Goal: Task Accomplishment & Management: Use online tool/utility

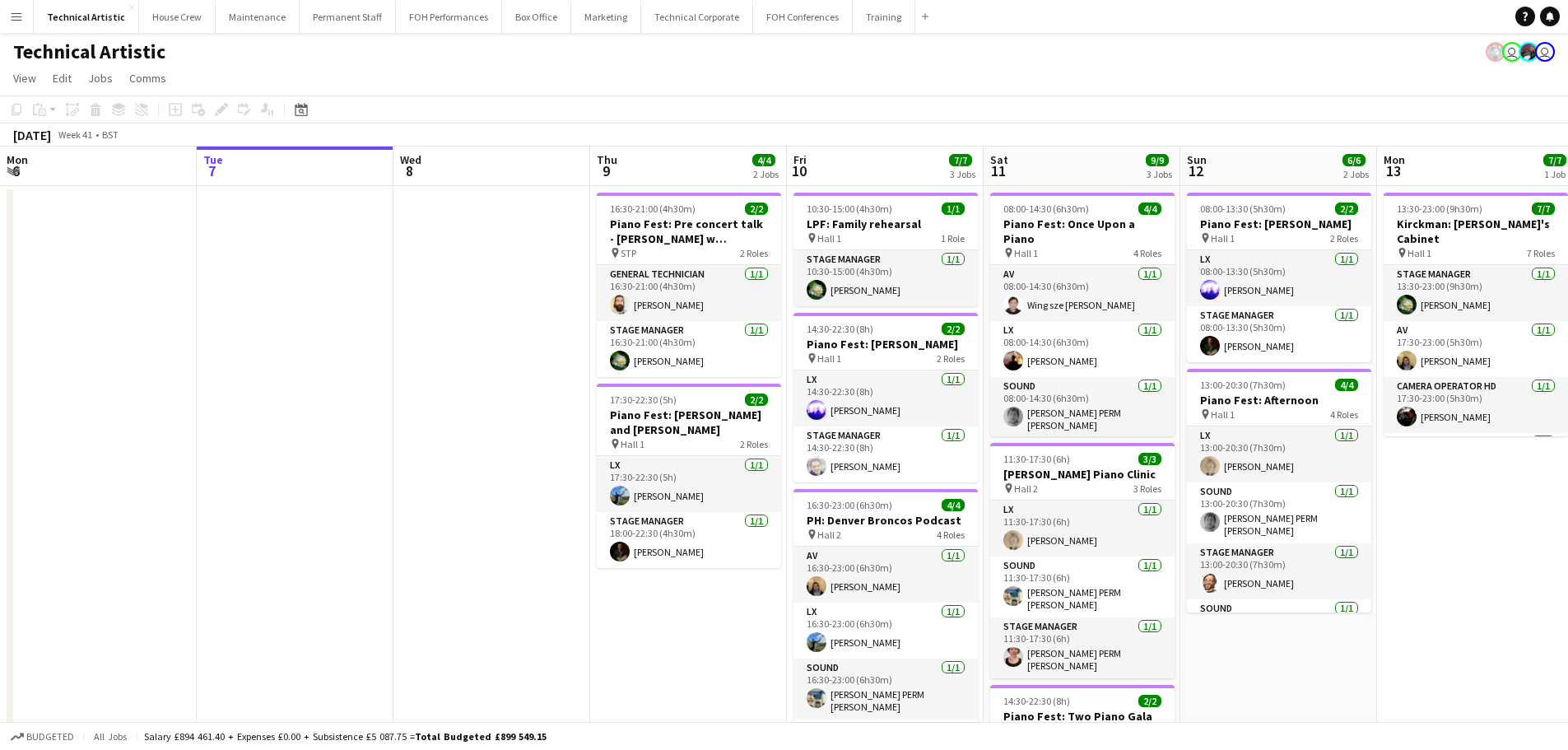
drag, startPoint x: 1244, startPoint y: 499, endPoint x: 1123, endPoint y: 454, distance: 129.1
click at [445, 352] on app-calendar-viewport "Sat 4 4/4 1 Job Sun 5 4/4 1 Job Mon 6 Tue 7 Wed 8 Thu 9 4/4 2 Jobs Fri 10 7/7 3…" at bounding box center [784, 528] width 1568 height 763
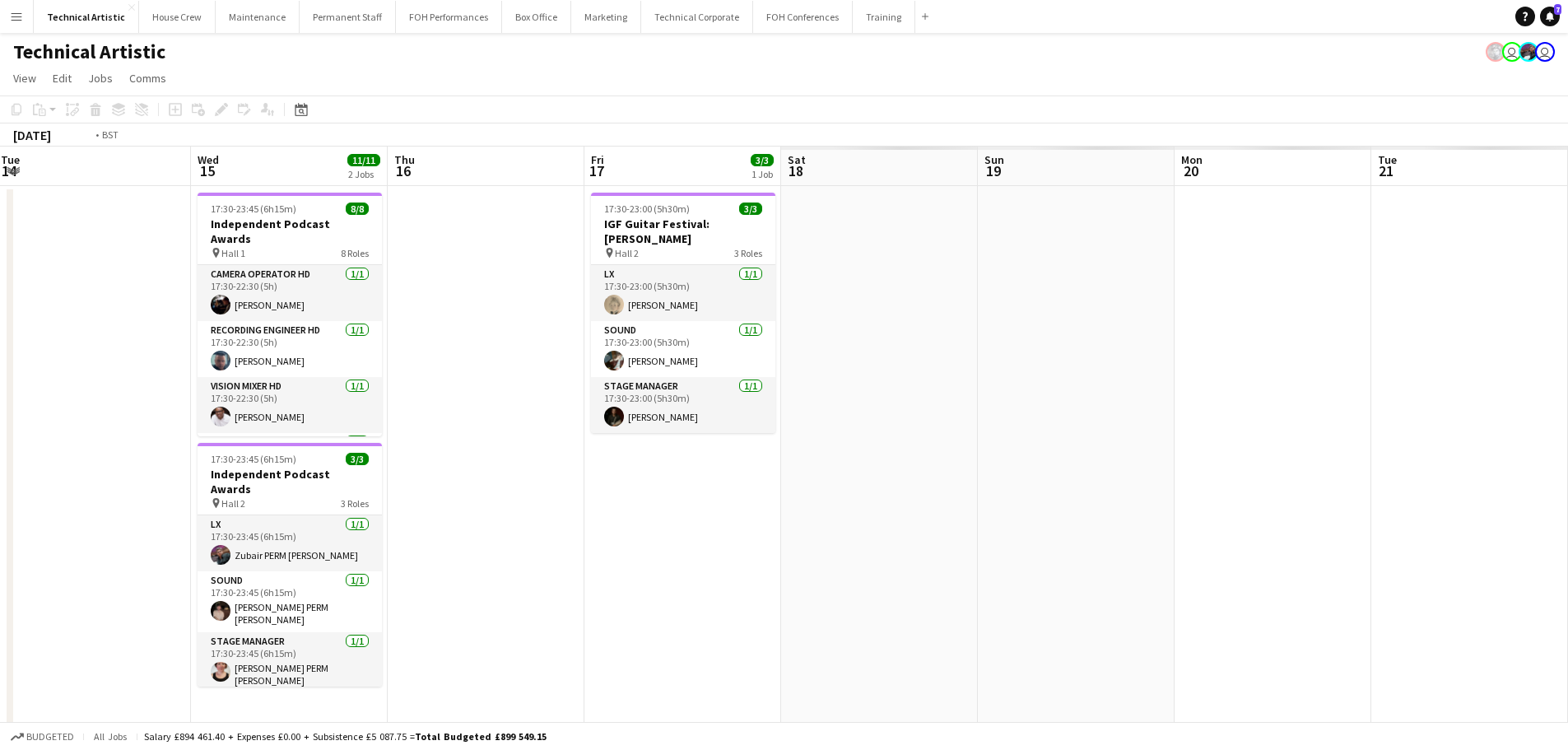
drag, startPoint x: 219, startPoint y: 359, endPoint x: 138, endPoint y: 340, distance: 83.2
click at [114, 348] on app-calendar-viewport "Wed 8 Thu 9 4/4 2 Jobs Fri 10 7/7 3 Jobs Sat 11 9/9 3 Jobs Sun 12 6/6 2 Jobs Mo…" at bounding box center [784, 528] width 1568 height 763
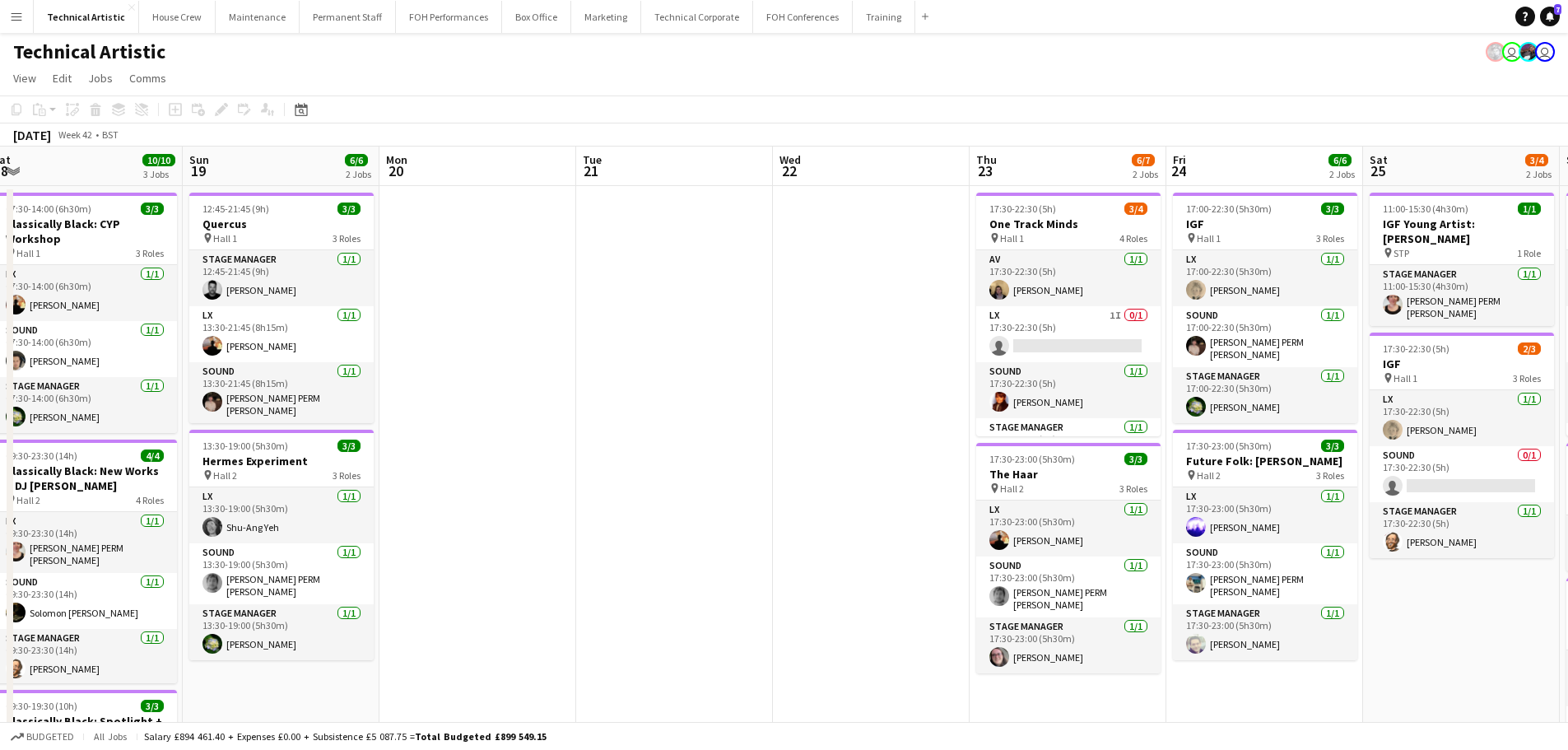
drag, startPoint x: 871, startPoint y: 457, endPoint x: 546, endPoint y: 449, distance: 325.1
click at [546, 449] on app-calendar-viewport "Wed 15 11/11 2 Jobs Thu 16 Fri 17 3/3 1 Job Sat 18 10/10 3 Jobs Sun 19 6/6 2 Jo…" at bounding box center [784, 618] width 1568 height 942
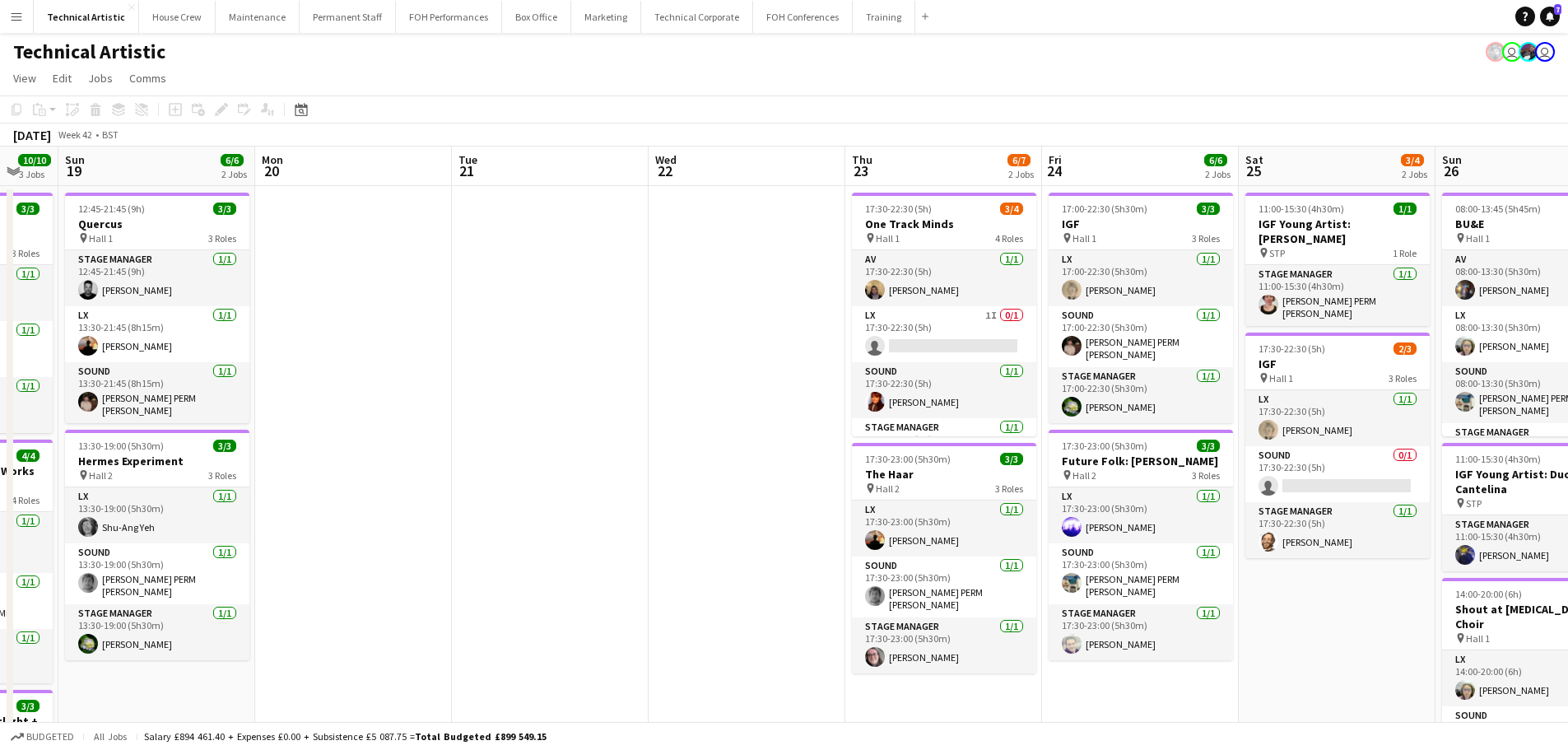
scroll to position [0, 735]
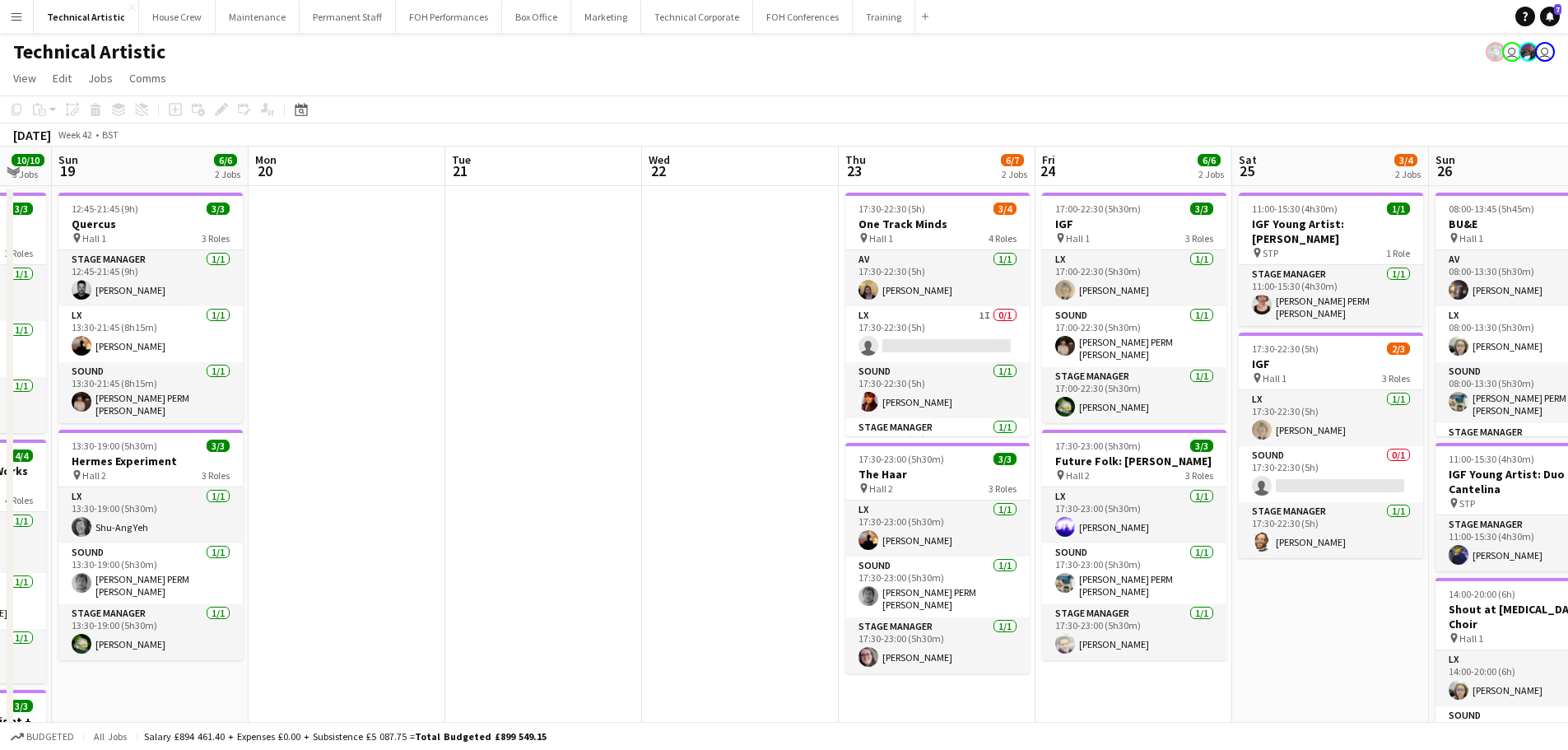
drag, startPoint x: 647, startPoint y: 358, endPoint x: 516, endPoint y: 340, distance: 132.2
click at [516, 340] on app-calendar-viewport "Wed 15 11/11 2 Jobs Thu 16 Fri 17 3/3 1 Job Sat 18 10/10 3 Jobs Sun 19 6/6 2 Jo…" at bounding box center [784, 618] width 1568 height 942
click at [936, 322] on app-card-role "LX 1I 0/1 17:30-22:30 (5h) single-neutral-actions" at bounding box center [938, 334] width 185 height 56
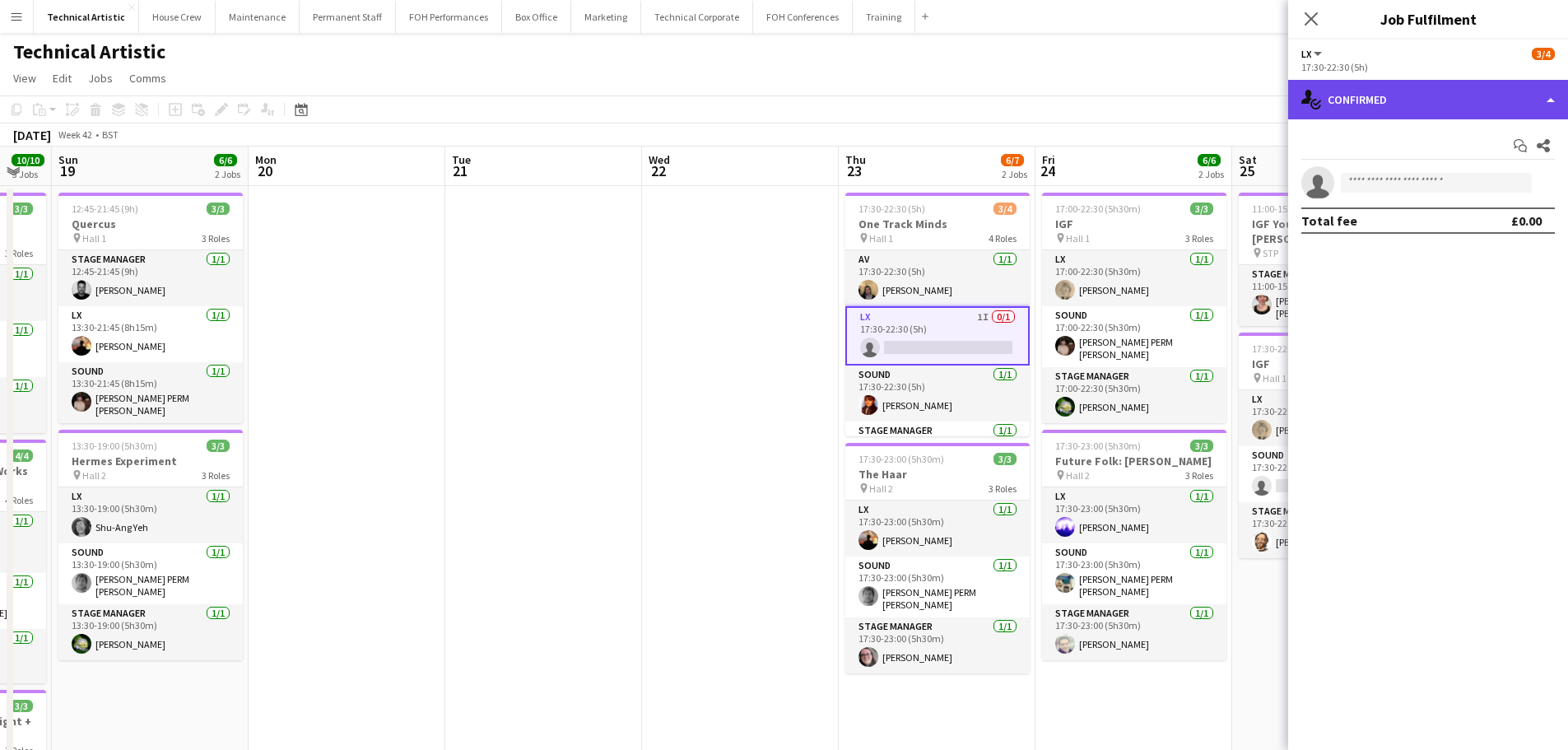
click at [1486, 80] on div "single-neutral-actions-check-2 Confirmed" at bounding box center [1428, 99] width 280 height 40
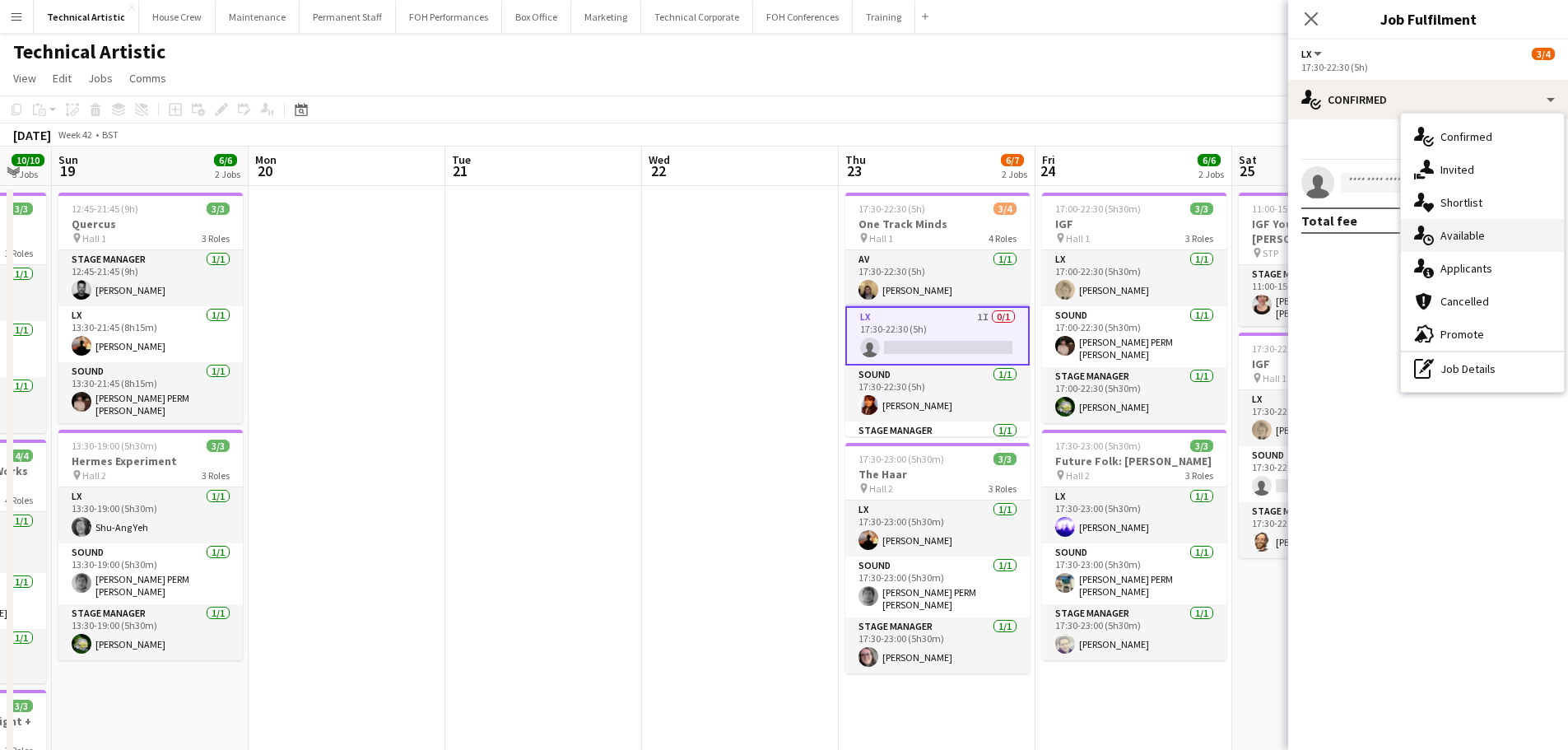
click at [1479, 248] on div "single-neutral-actions-upload Available" at bounding box center [1483, 235] width 163 height 33
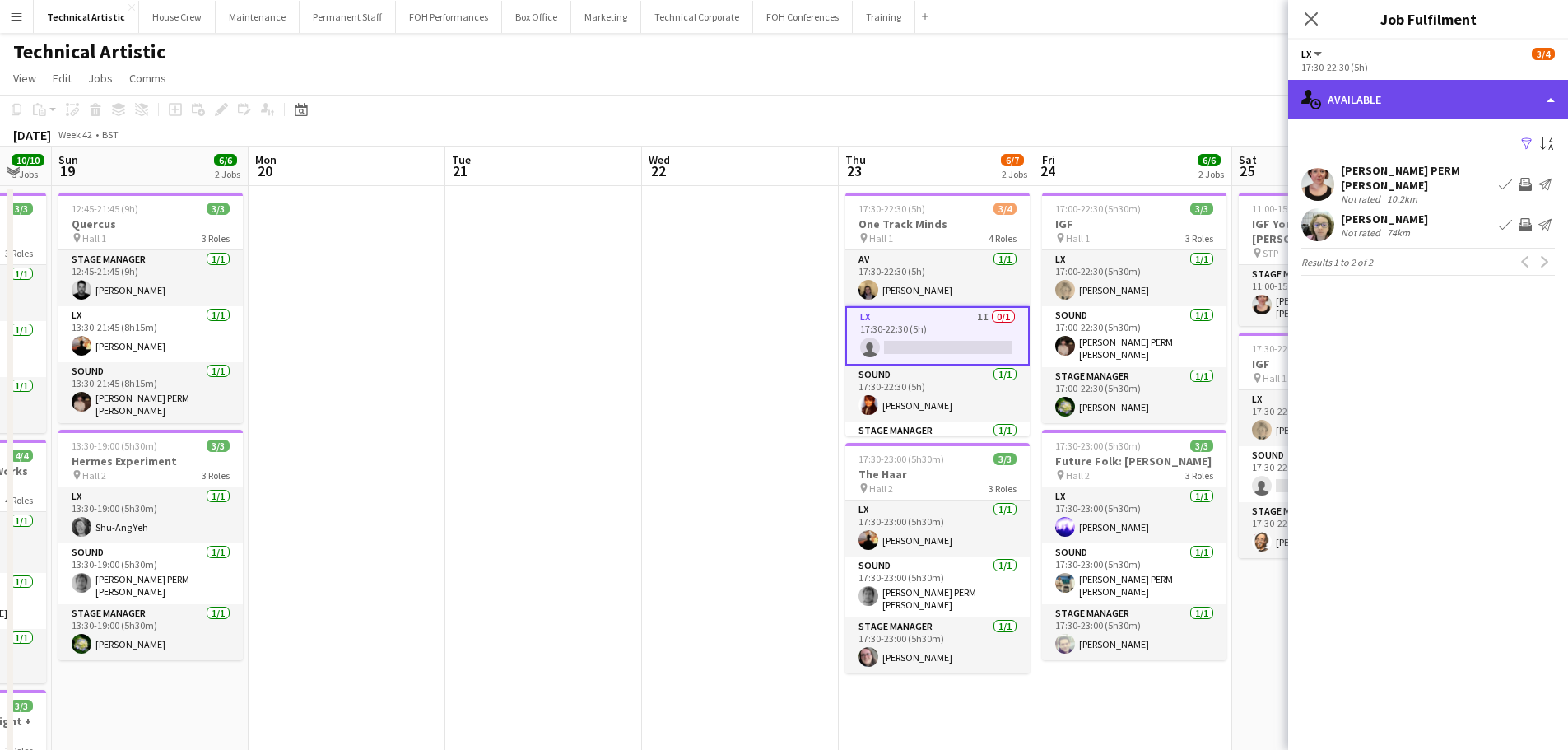
click at [1470, 117] on div "single-neutral-actions-upload Available" at bounding box center [1428, 99] width 280 height 40
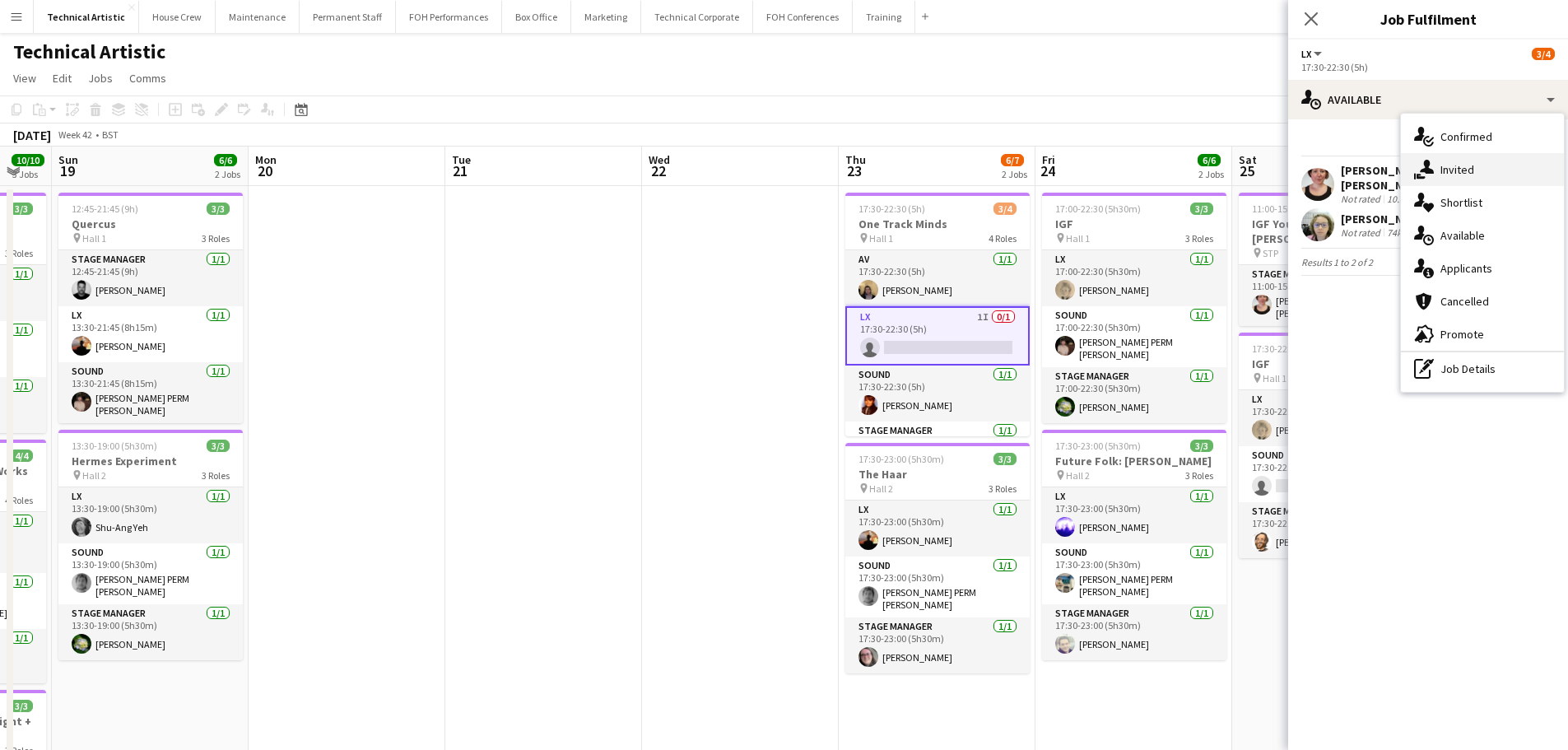
click at [1475, 166] on div "single-neutral-actions-share-1 Invited" at bounding box center [1483, 169] width 163 height 33
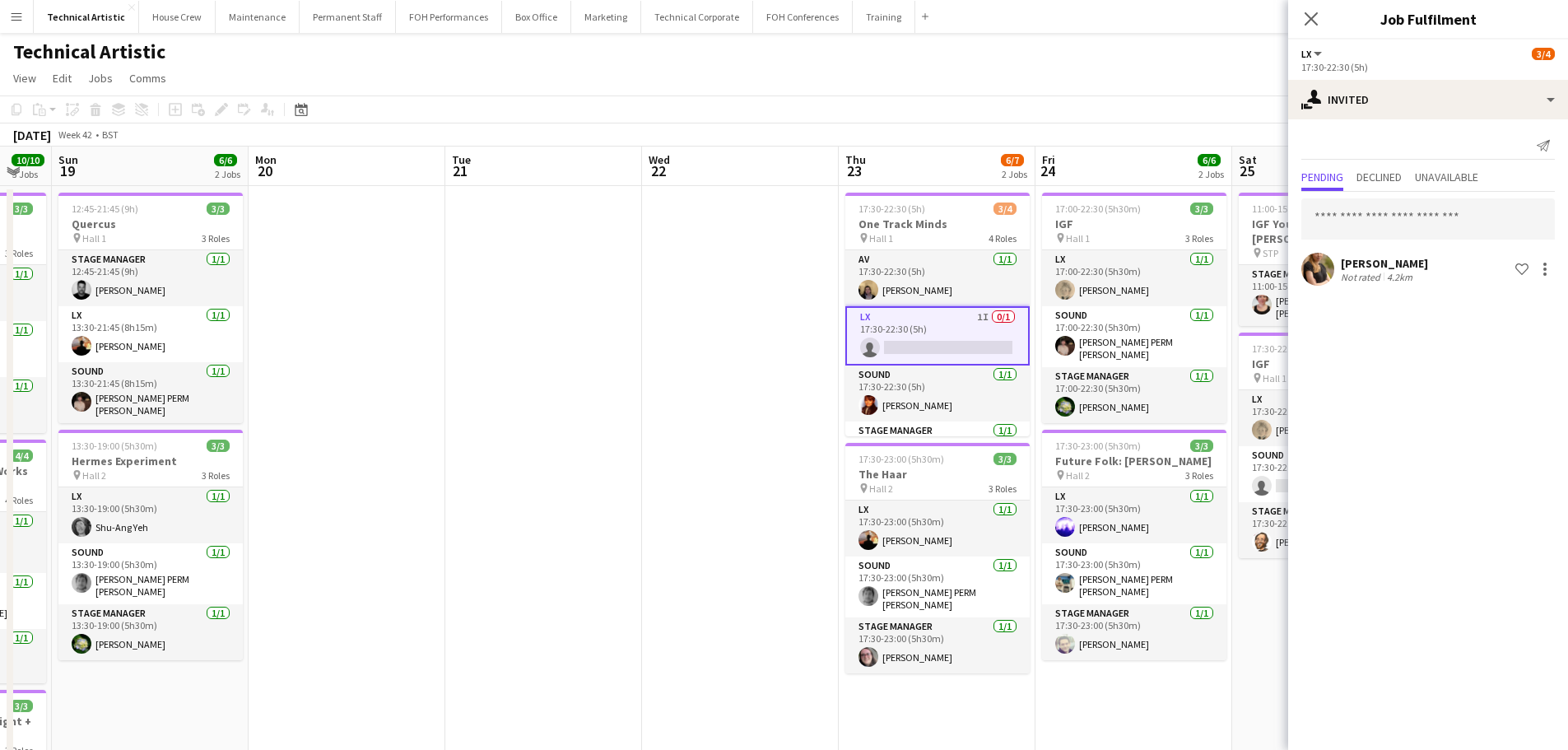
scroll to position [41, 0]
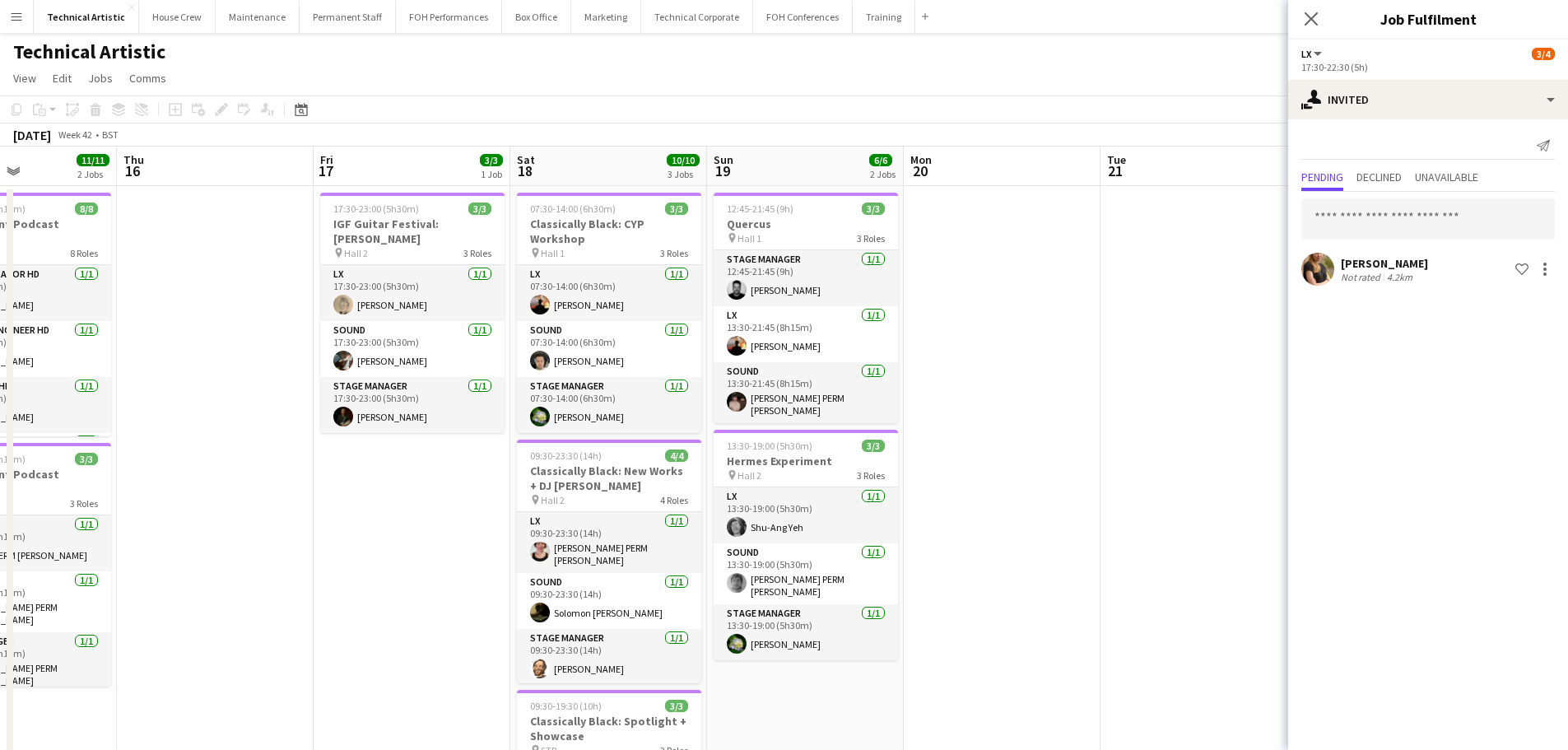
drag, startPoint x: 499, startPoint y: 384, endPoint x: 1111, endPoint y: 377, distance: 612.0
click at [1111, 377] on app-calendar-viewport "Mon 13 7/7 1 Job Tue 14 Wed 15 11/11 2 Jobs Thu 16 Fri 17 3/3 1 Job Sat 18 10/1…" at bounding box center [784, 618] width 1568 height 942
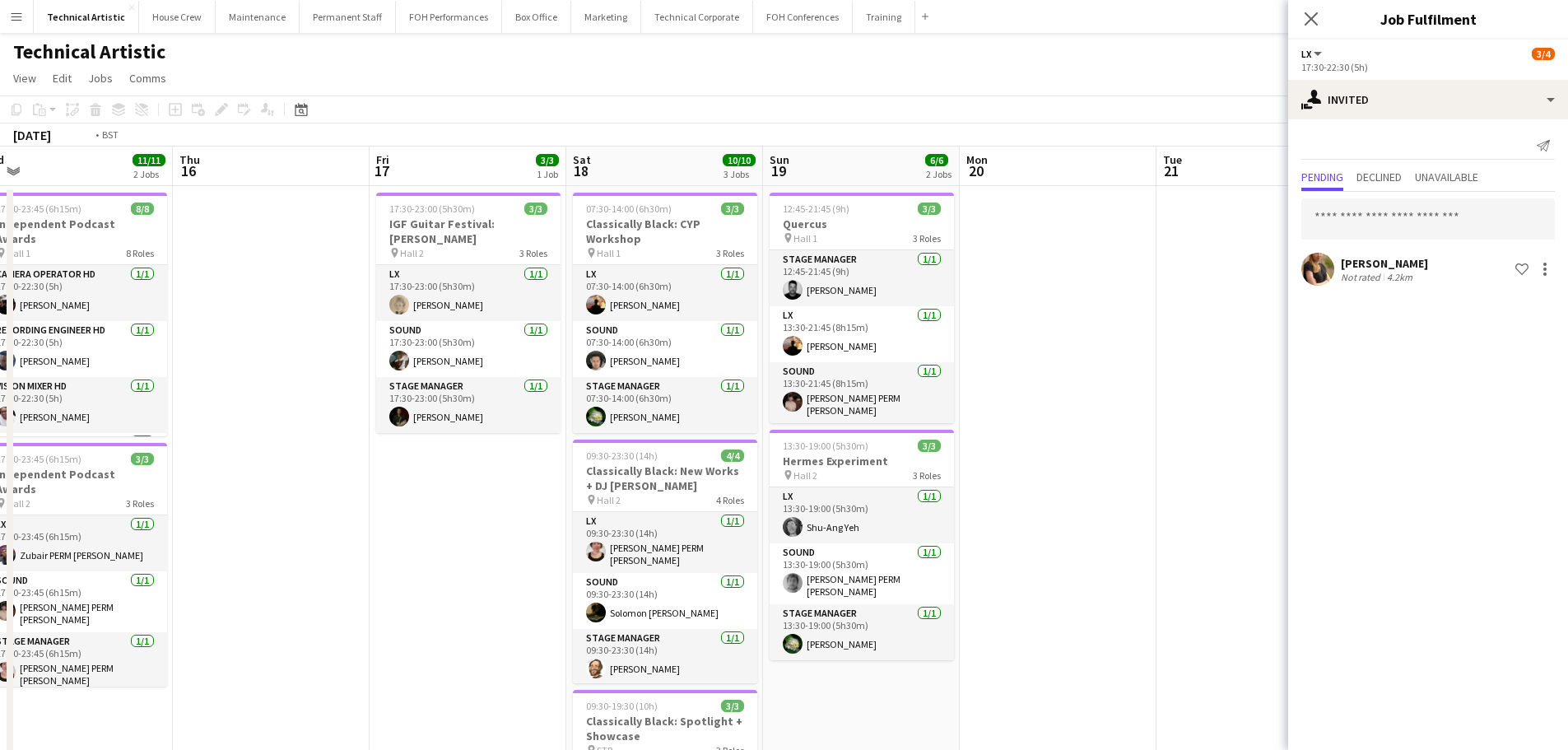
drag, startPoint x: 357, startPoint y: 369, endPoint x: 1296, endPoint y: 351, distance: 939.2
click at [1296, 351] on body "Menu Boards Boards Boards All jobs Status Workforce Workforce My Workforce Recr…" at bounding box center [784, 559] width 1568 height 1117
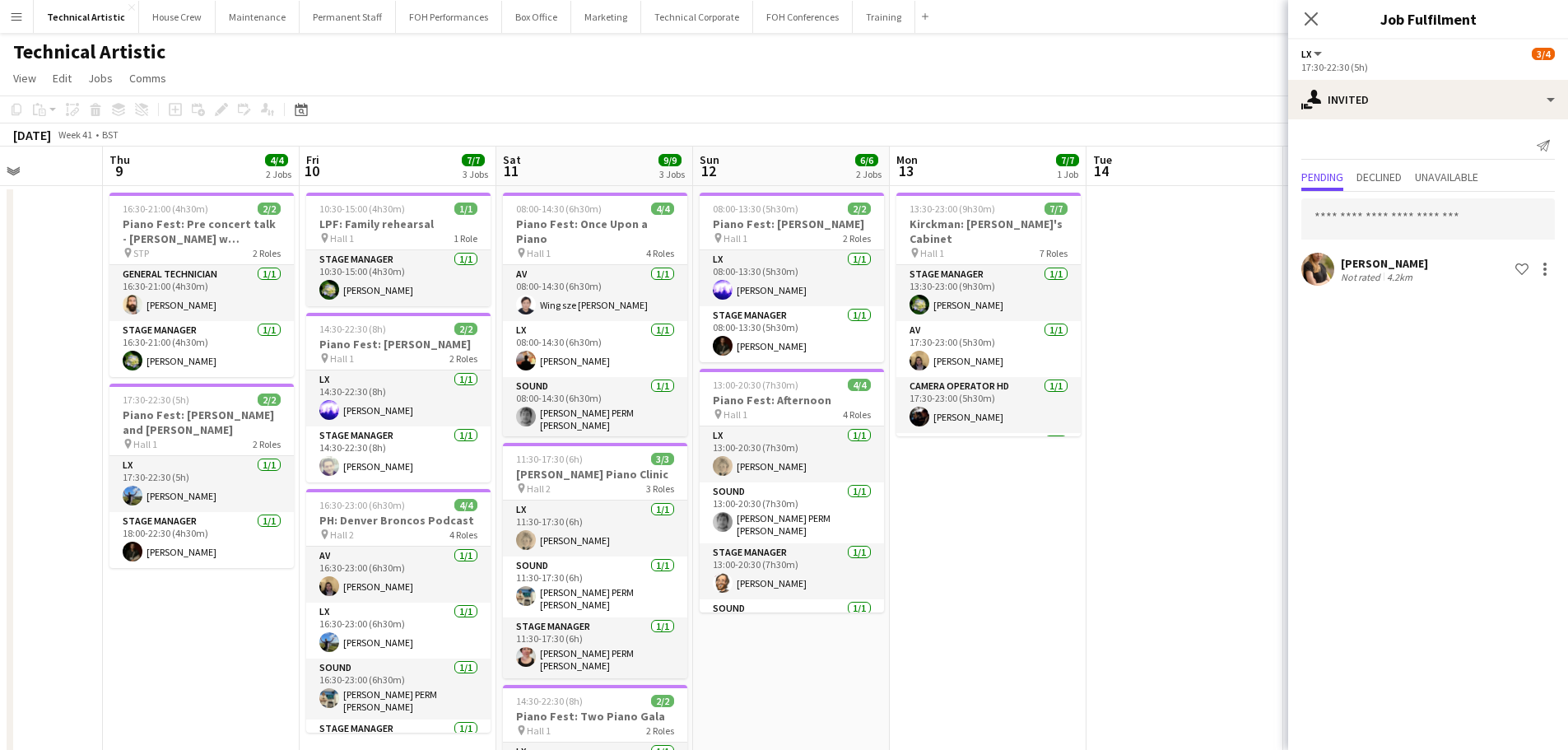
drag, startPoint x: 706, startPoint y: 354, endPoint x: 1385, endPoint y: 355, distance: 679.0
click at [1385, 355] on body "Menu Boards Boards Boards All jobs Status Workforce Workforce My Workforce Recr…" at bounding box center [784, 559] width 1568 height 1117
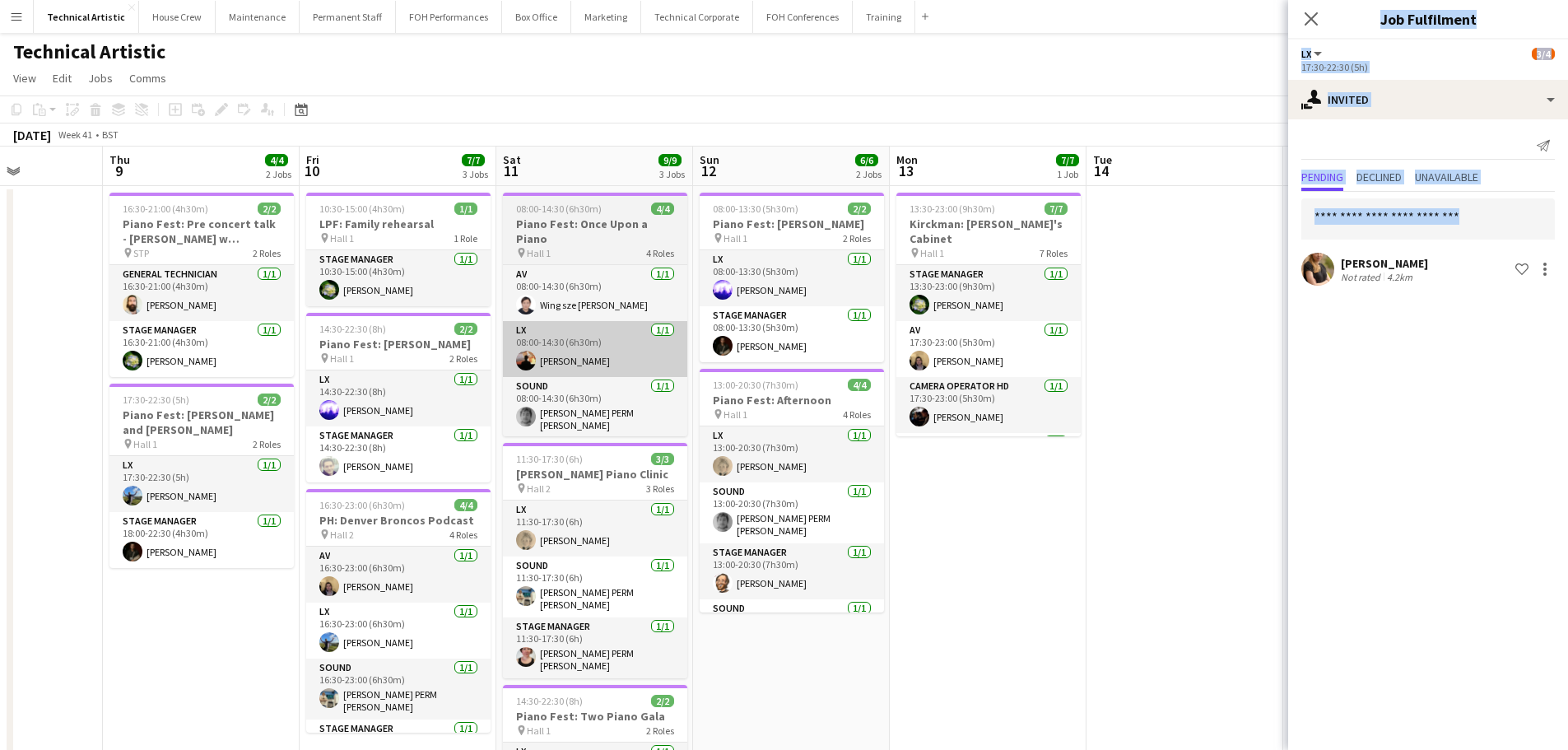
drag, startPoint x: 1189, startPoint y: 408, endPoint x: 650, endPoint y: 328, distance: 544.9
click at [650, 328] on body "Menu Boards Boards Boards All jobs Status Workforce Workforce My Workforce Recr…" at bounding box center [784, 559] width 1568 height 1117
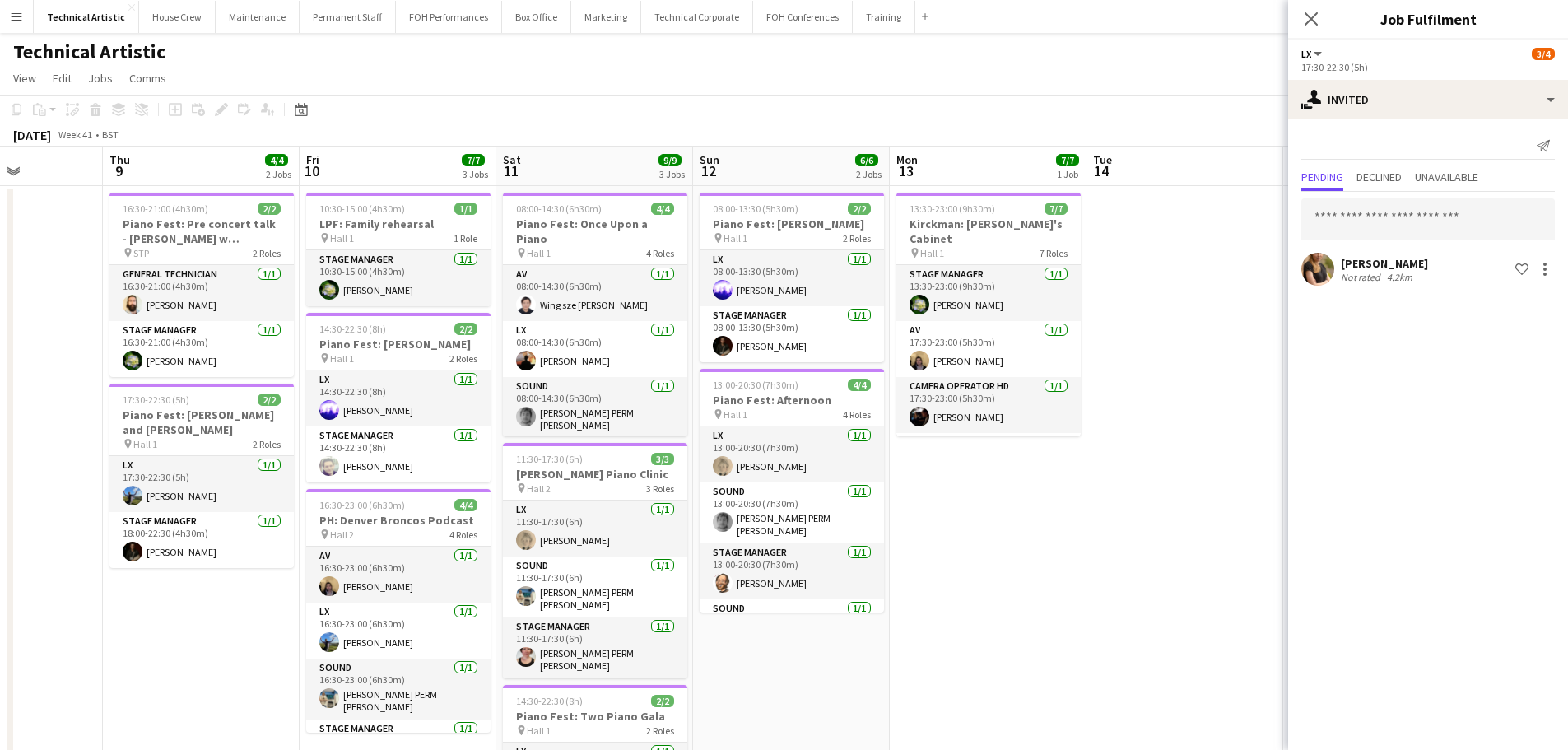
click at [1108, 102] on app-toolbar "Copy Paste Paste Ctrl+V Paste with crew Ctrl+Shift+V Paste linked Job [GEOGRAPH…" at bounding box center [784, 109] width 1568 height 28
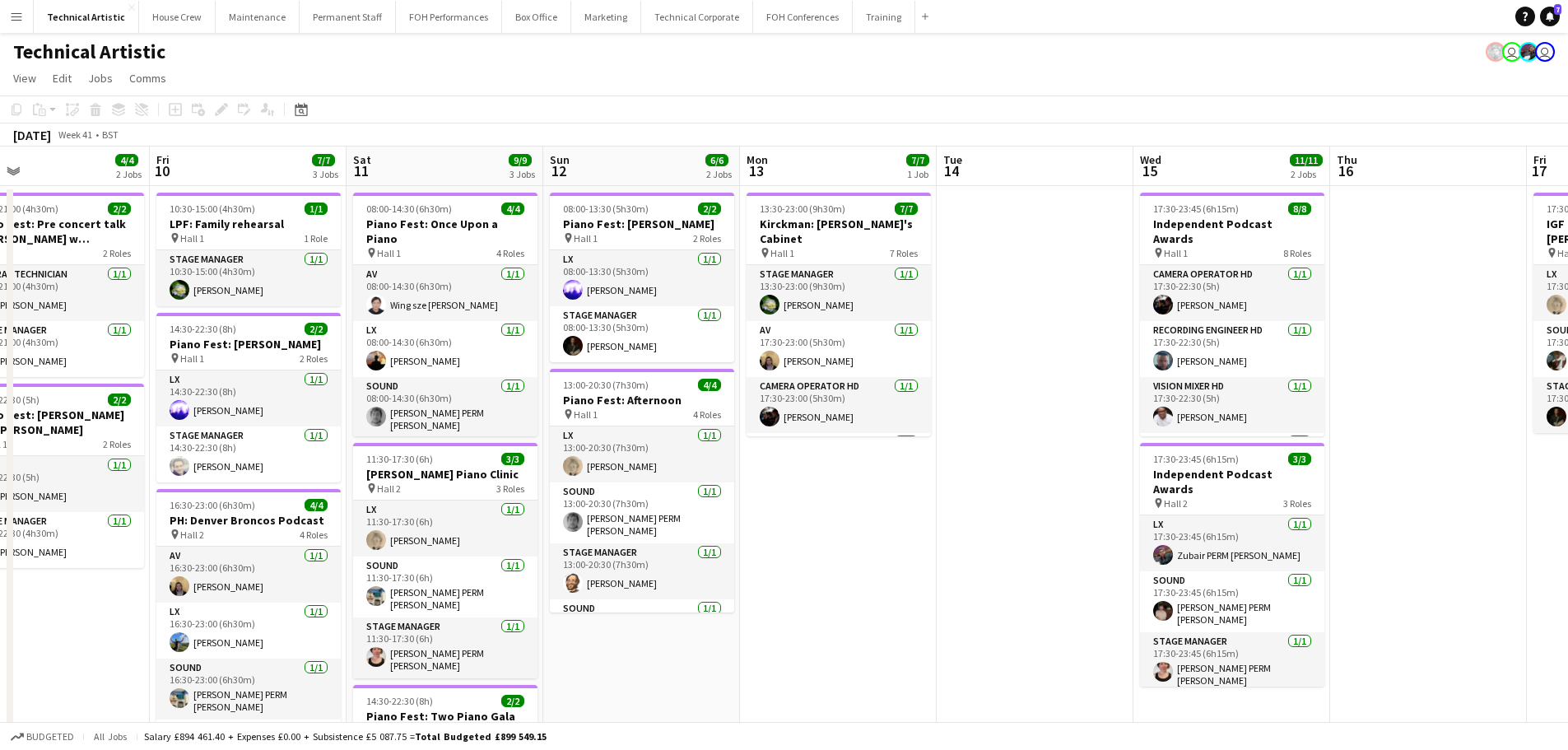
drag, startPoint x: 1117, startPoint y: 298, endPoint x: 413, endPoint y: 233, distance: 707.0
click at [413, 233] on app-calendar-viewport "Mon 6 Tue 7 Wed 8 Thu 9 4/4 2 Jobs Fri 10 7/7 3 Jobs Sat 11 9/9 3 Jobs Sun 12 6…" at bounding box center [784, 618] width 1568 height 942
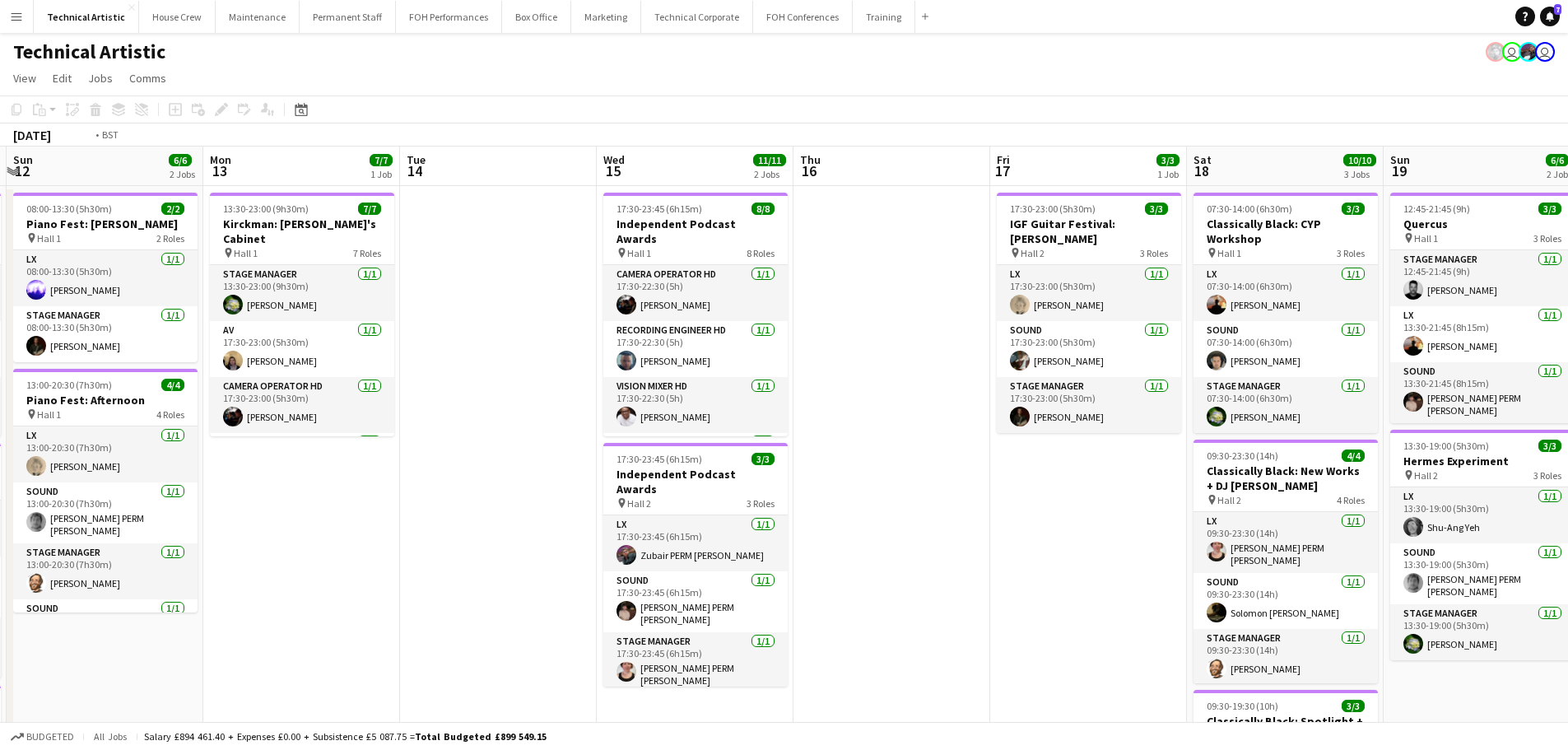
drag, startPoint x: 1037, startPoint y: 330, endPoint x: 533, endPoint y: 270, distance: 507.6
click at [533, 270] on app-calendar-viewport "Thu 9 4/4 2 Jobs Fri 10 7/7 3 Jobs Sat 11 9/9 3 Jobs Sun 12 6/6 2 Jobs Mon 13 7…" at bounding box center [784, 618] width 1568 height 942
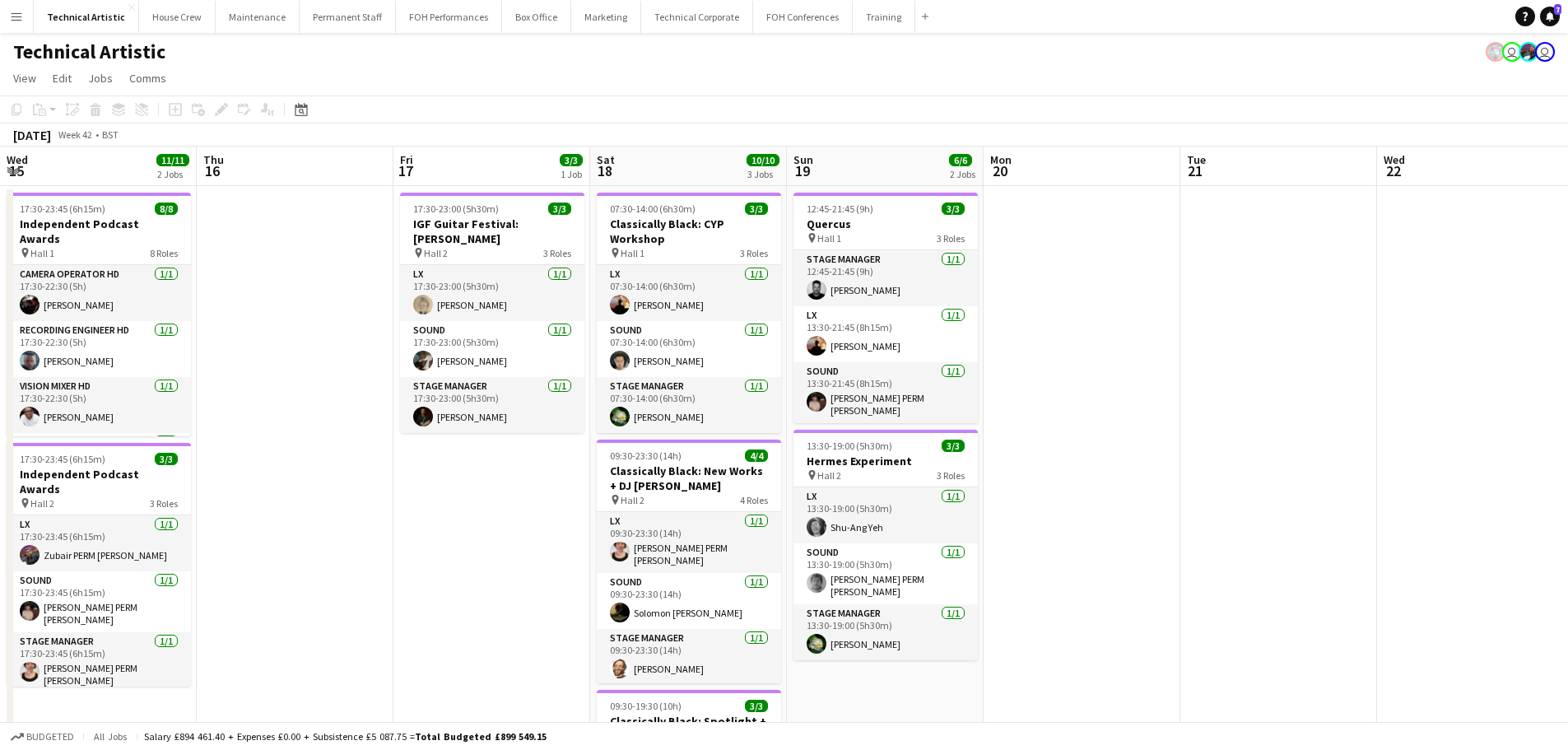
scroll to position [0, 533]
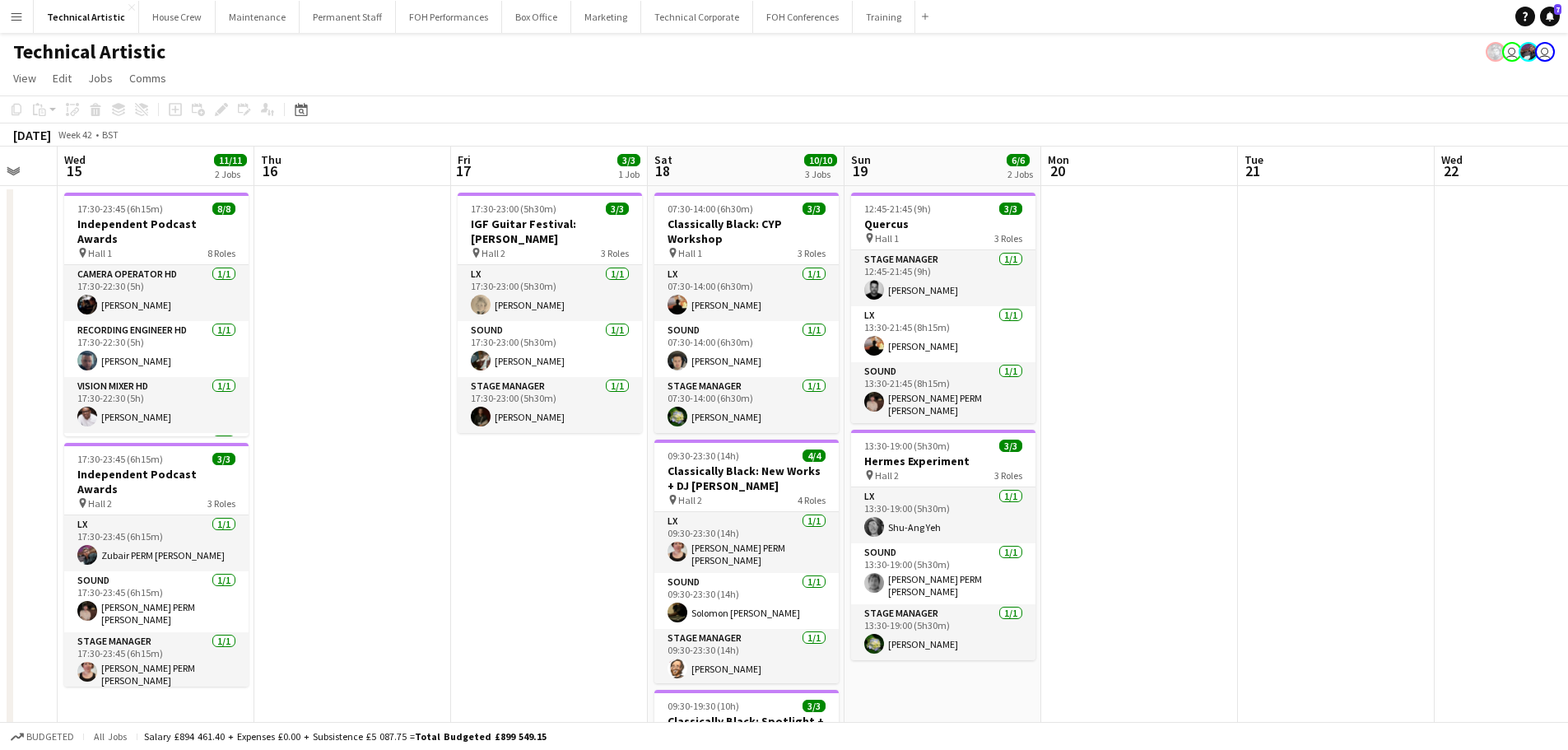
drag, startPoint x: 1083, startPoint y: 374, endPoint x: 474, endPoint y: 282, distance: 615.9
click at [474, 282] on app-calendar-viewport "Sun 12 6/6 2 Jobs Mon 13 7/7 1 Job Tue 14 Wed 15 11/11 2 Jobs Thu 16 Fri 17 3/3…" at bounding box center [784, 618] width 1568 height 942
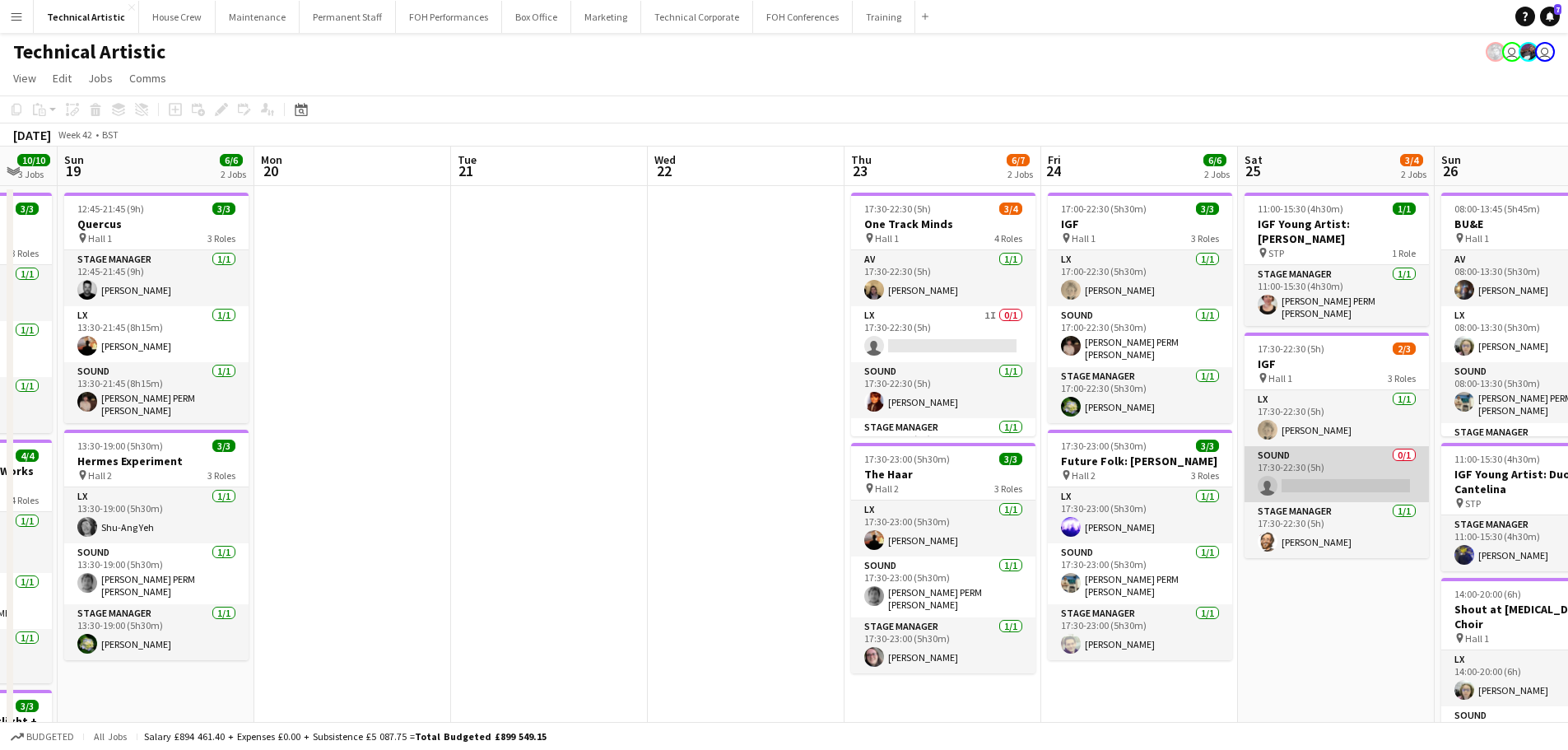
click at [1364, 476] on app-card-role "Sound 0/1 17:30-22:30 (5h) single-neutral-actions" at bounding box center [1337, 474] width 185 height 56
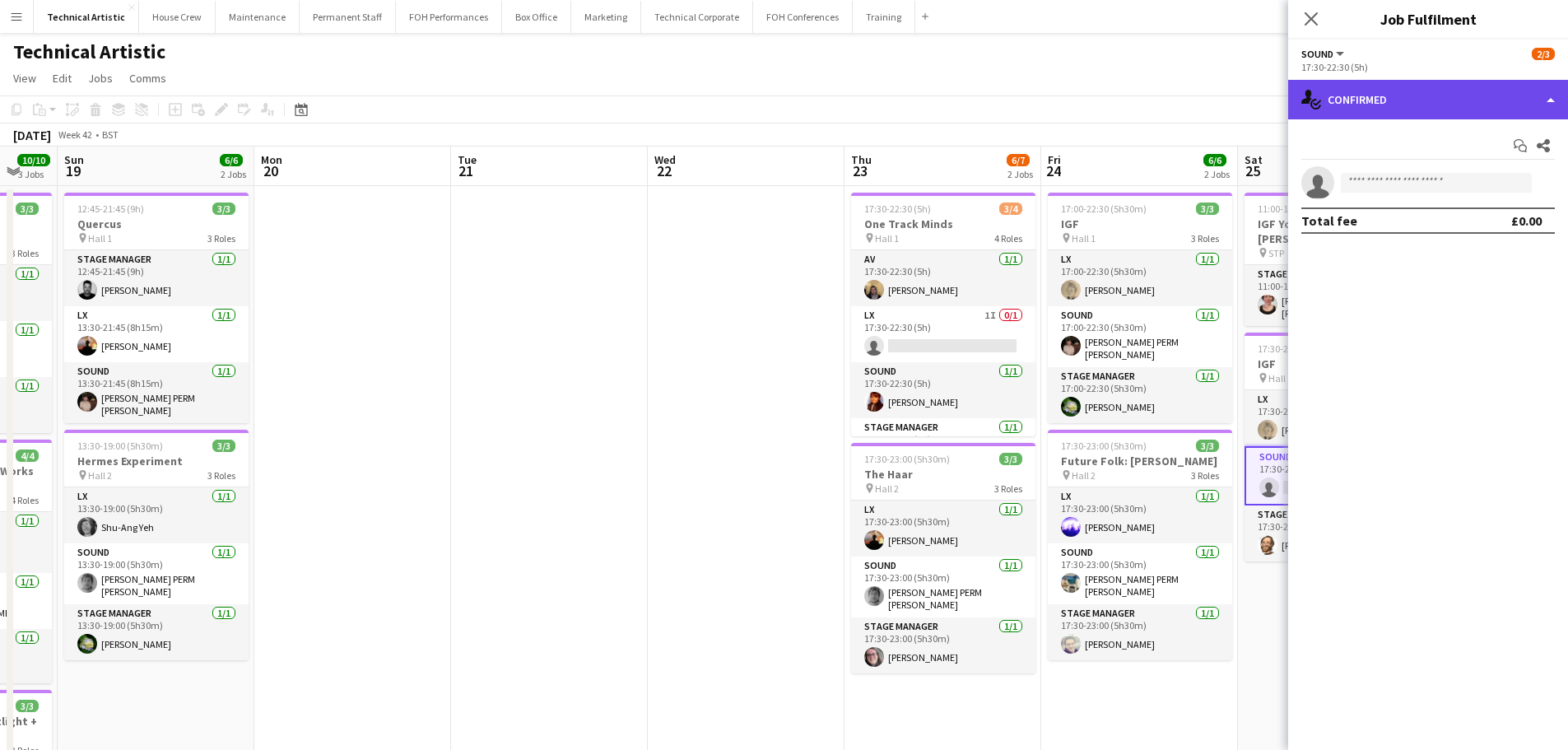
click at [1372, 118] on div "single-neutral-actions-check-2 Confirmed" at bounding box center [1428, 99] width 280 height 40
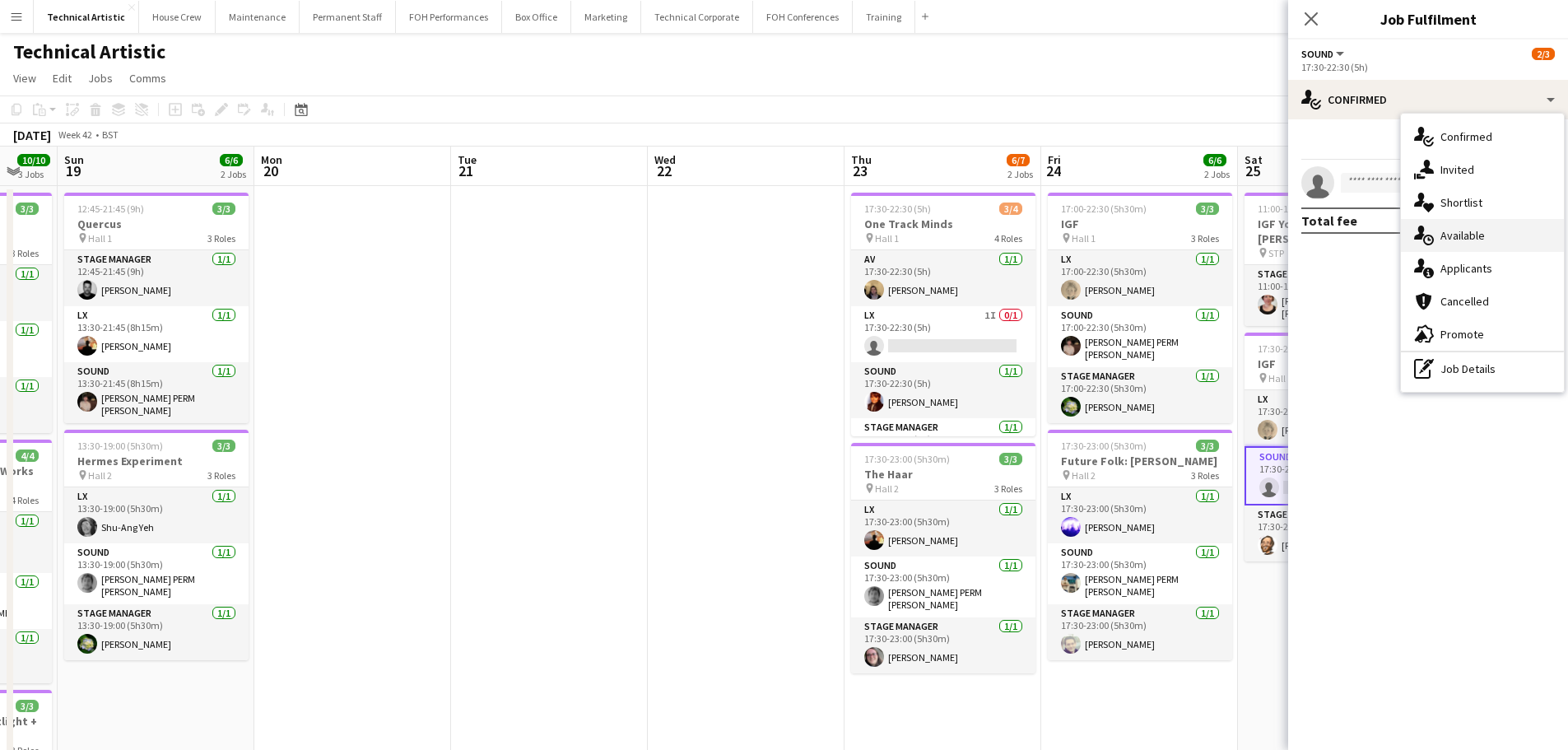
click at [1440, 248] on div "single-neutral-actions-upload Available" at bounding box center [1483, 235] width 163 height 33
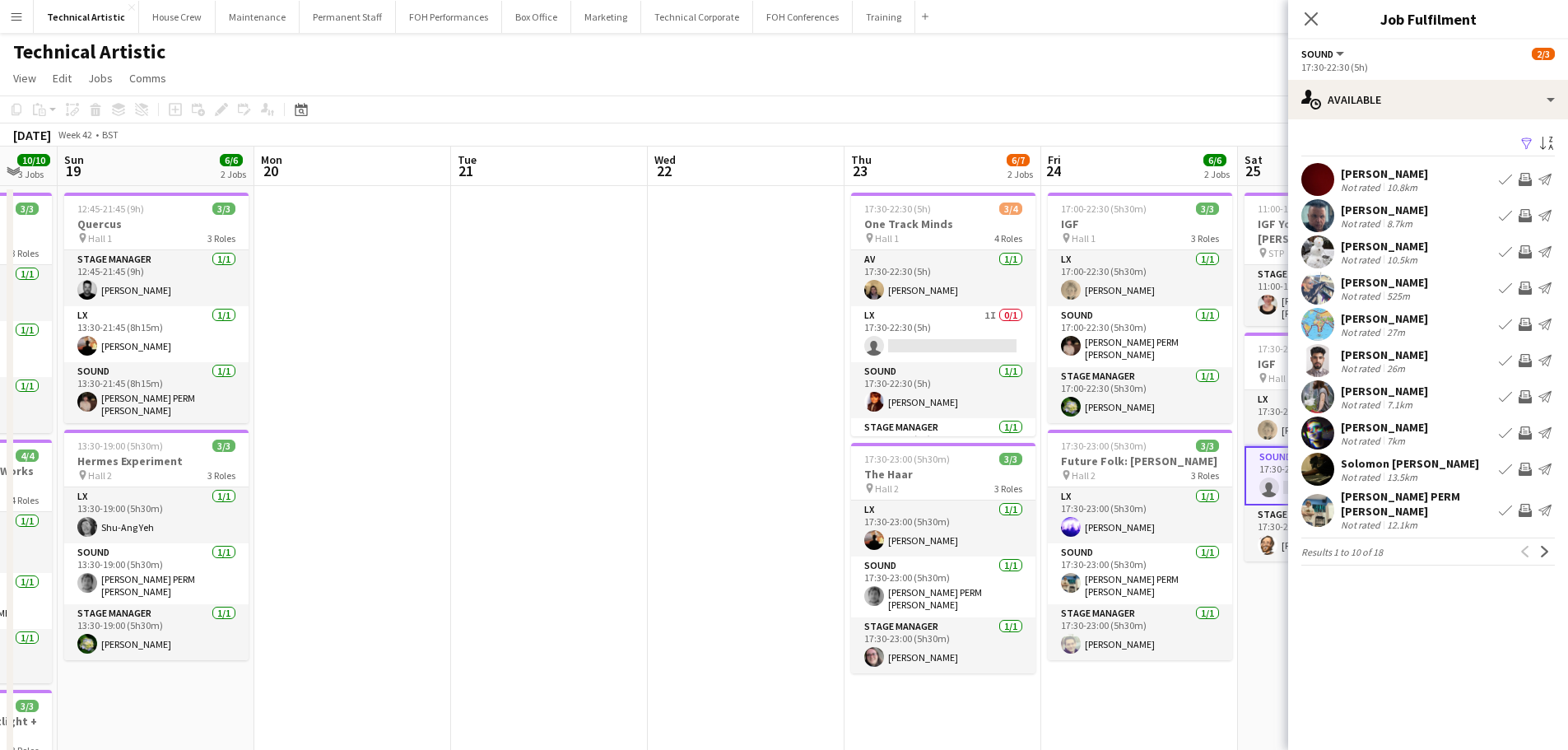
click at [1108, 115] on app-toolbar "Copy Paste Paste Ctrl+V Paste with crew Ctrl+Shift+V Paste linked Job [GEOGRAPH…" at bounding box center [784, 109] width 1568 height 28
